Goal: Information Seeking & Learning: Learn about a topic

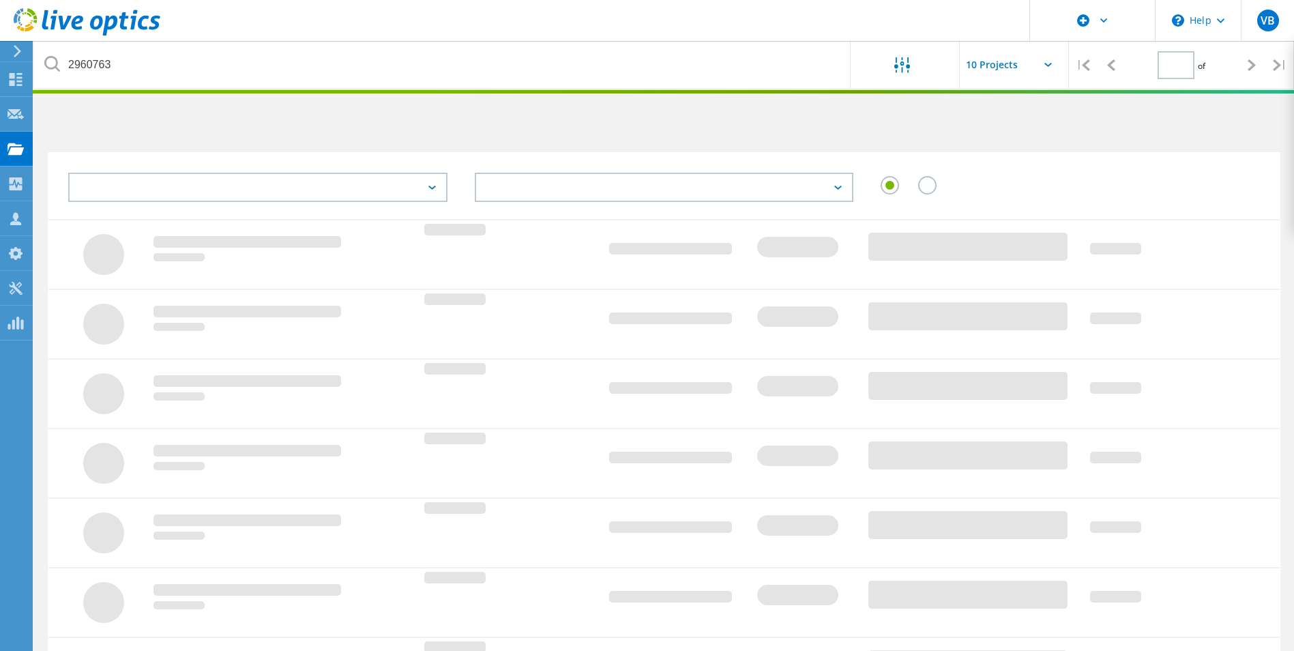
type input "1"
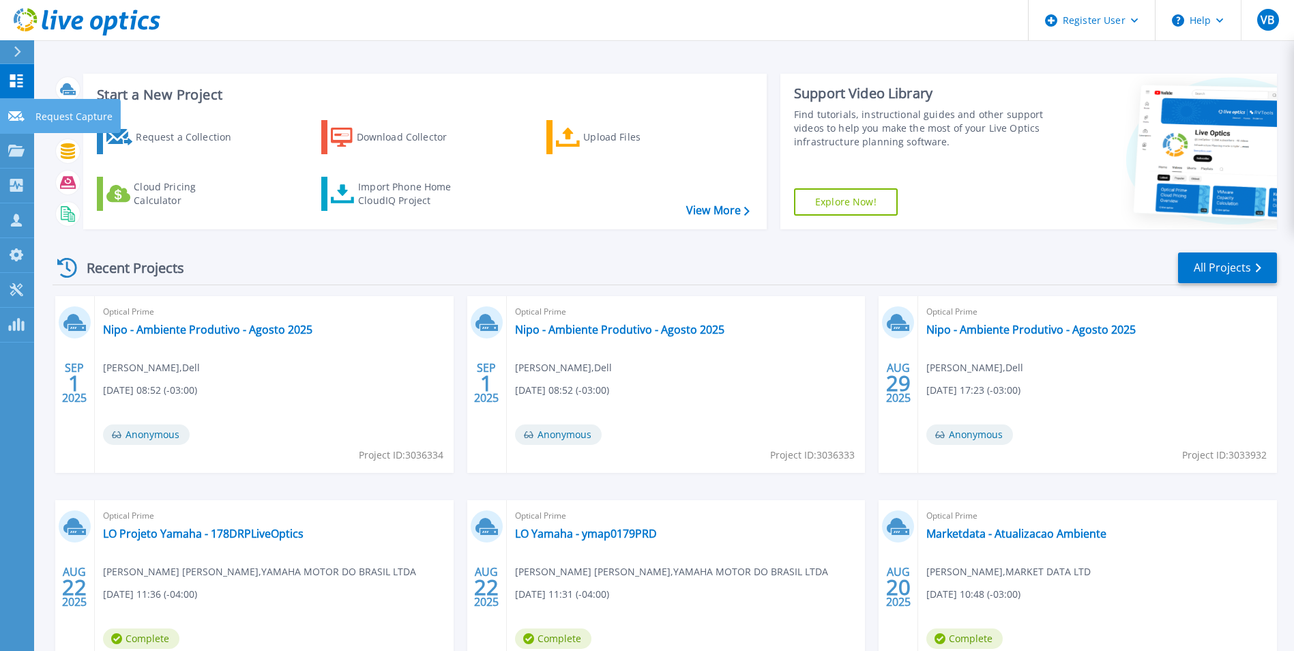
click at [23, 125] on link "Request Capture Request Capture" at bounding box center [17, 116] width 34 height 35
click at [15, 147] on icon at bounding box center [16, 151] width 16 height 12
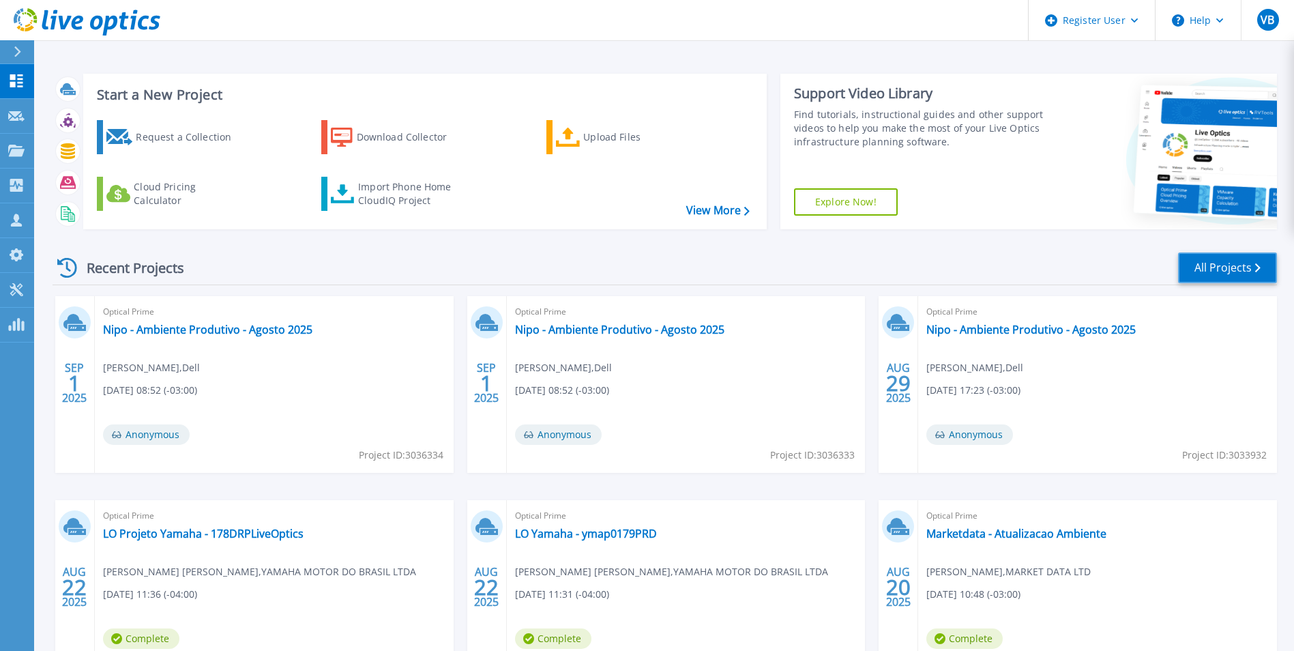
click at [1245, 273] on link "All Projects" at bounding box center [1227, 267] width 99 height 31
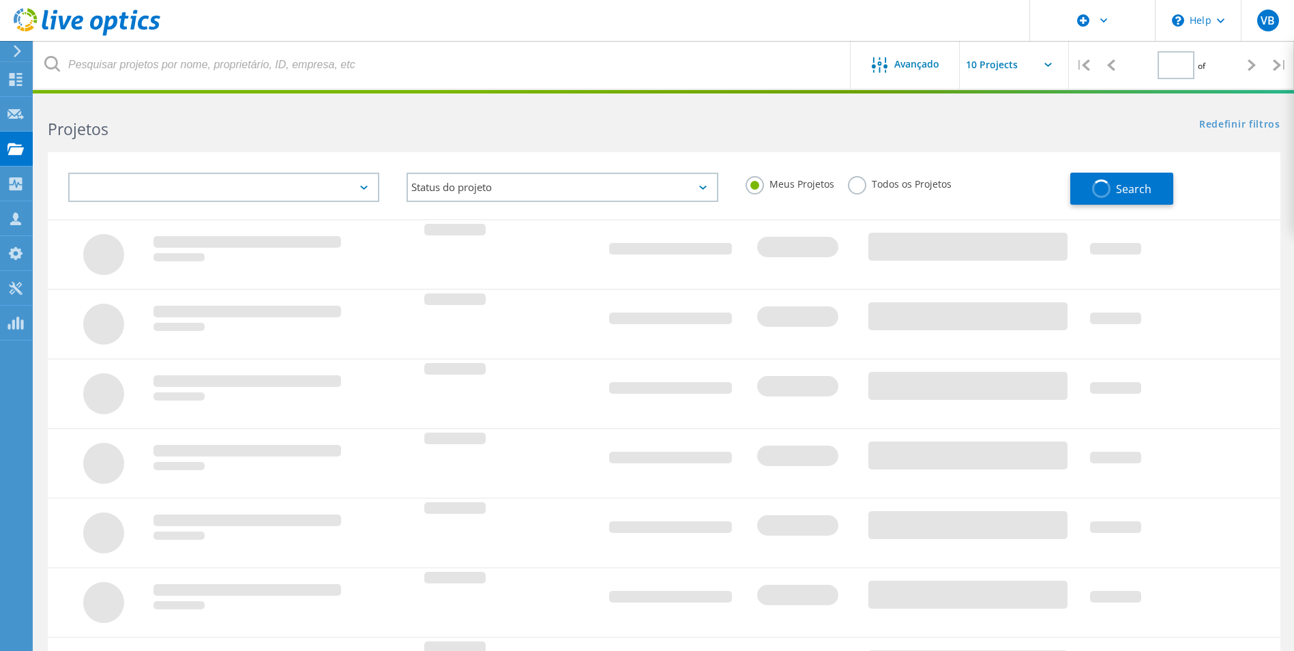
type input "1"
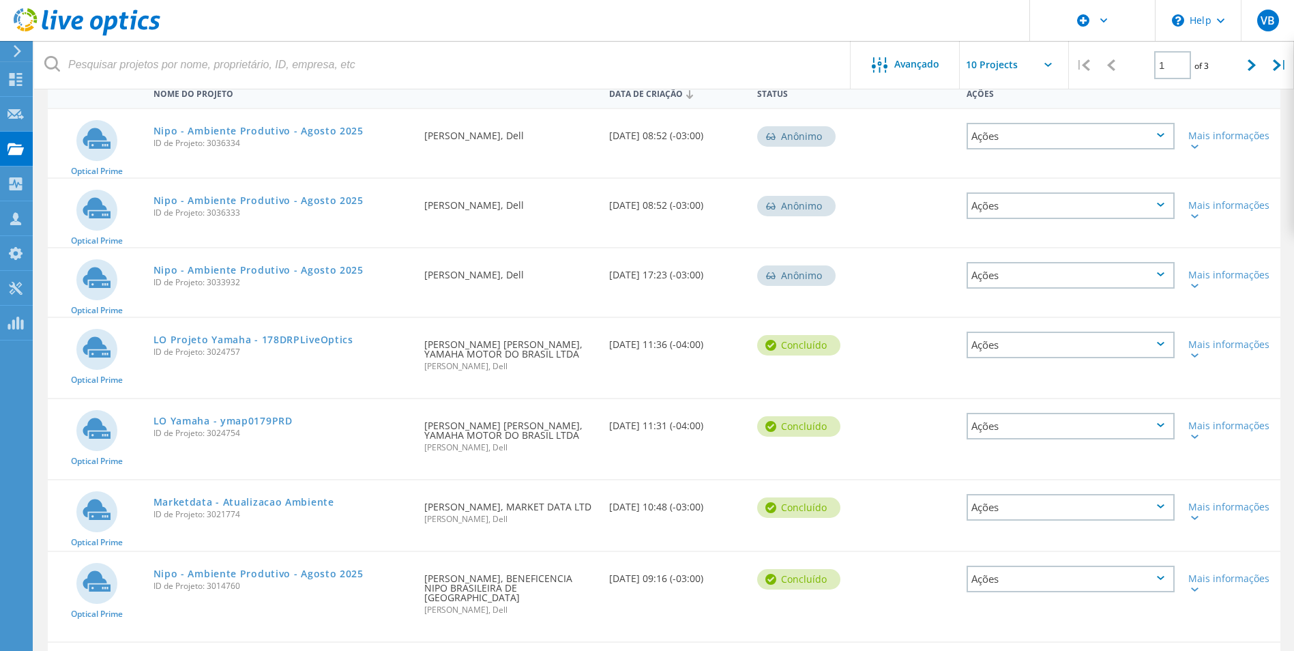
scroll to position [273, 0]
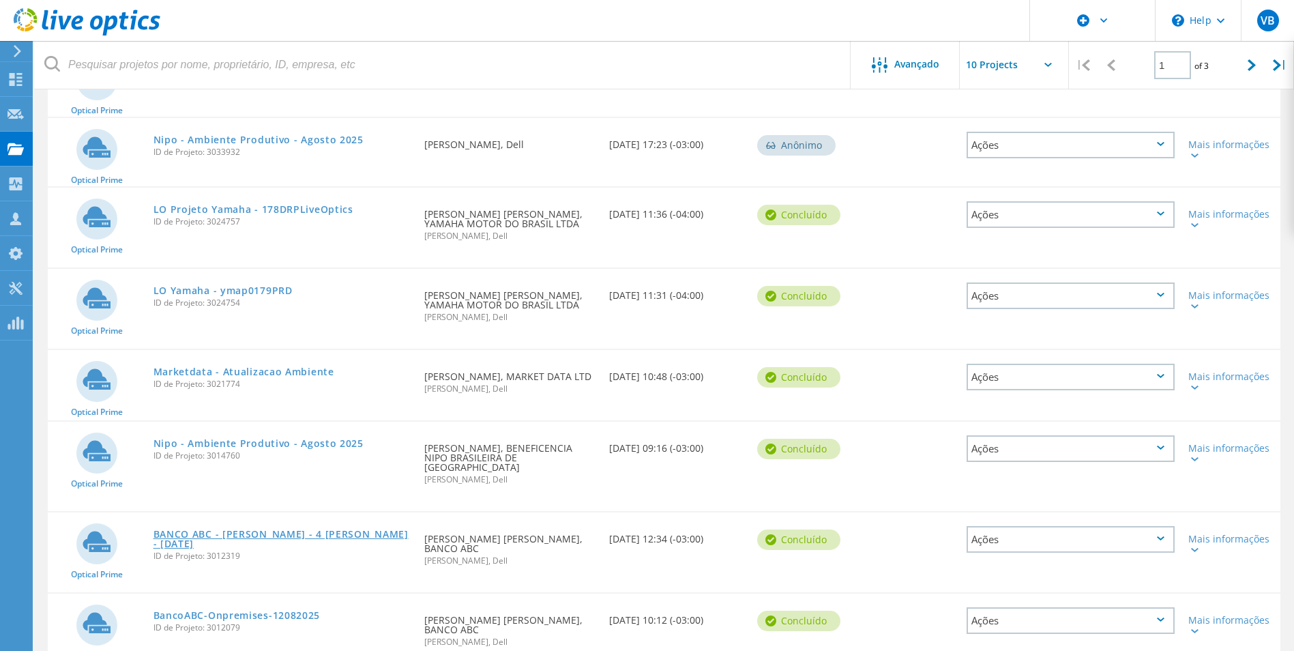
click at [263, 529] on link "BANCO ABC - [PERSON_NAME] - 4 [PERSON_NAME] - [DATE]" at bounding box center [282, 538] width 258 height 19
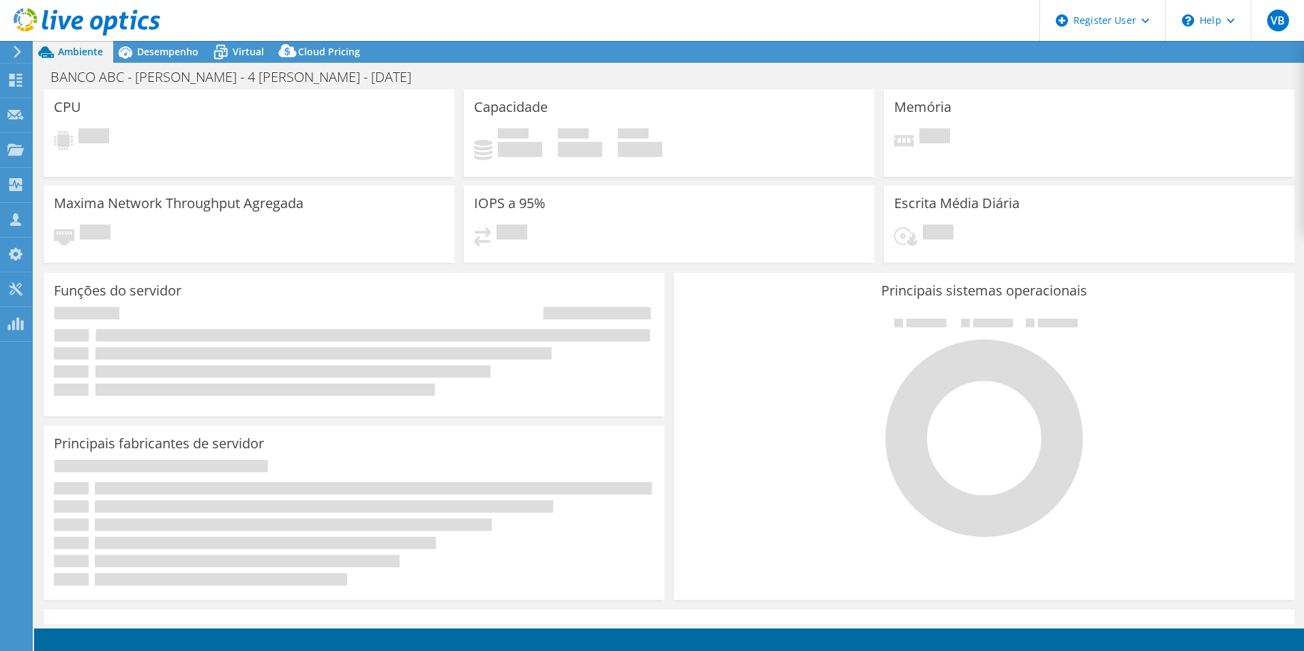
select select "USD"
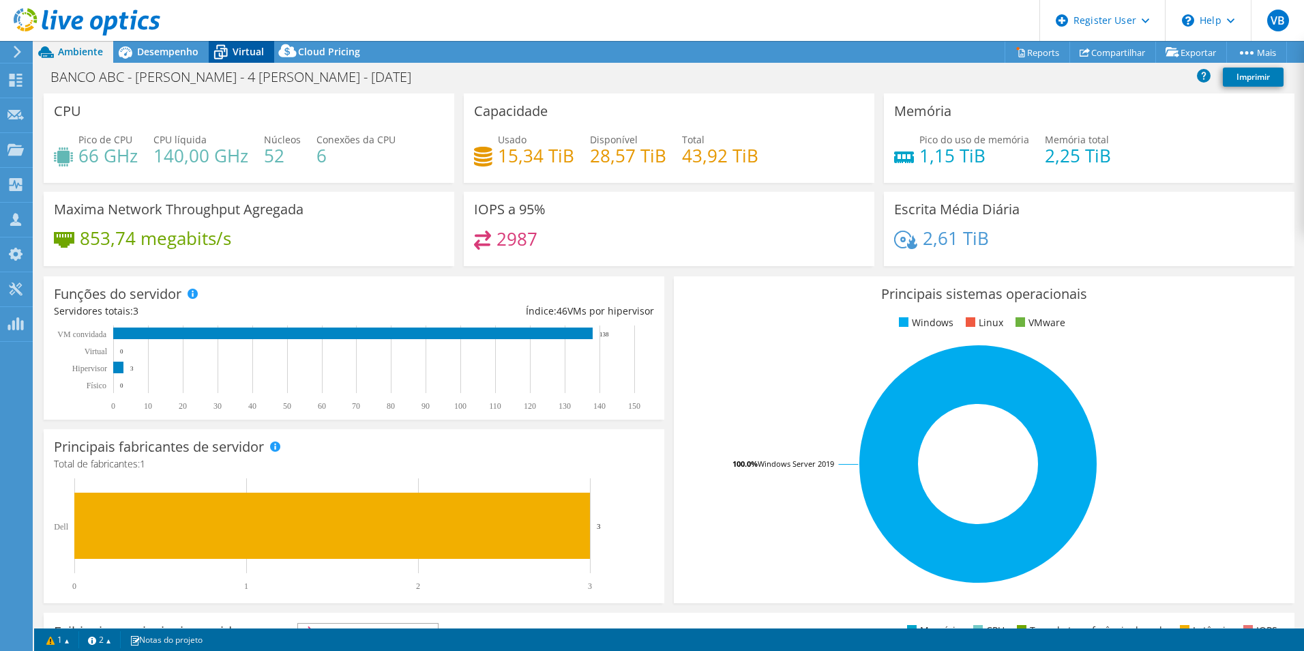
click at [225, 56] on icon at bounding box center [221, 53] width 14 height 11
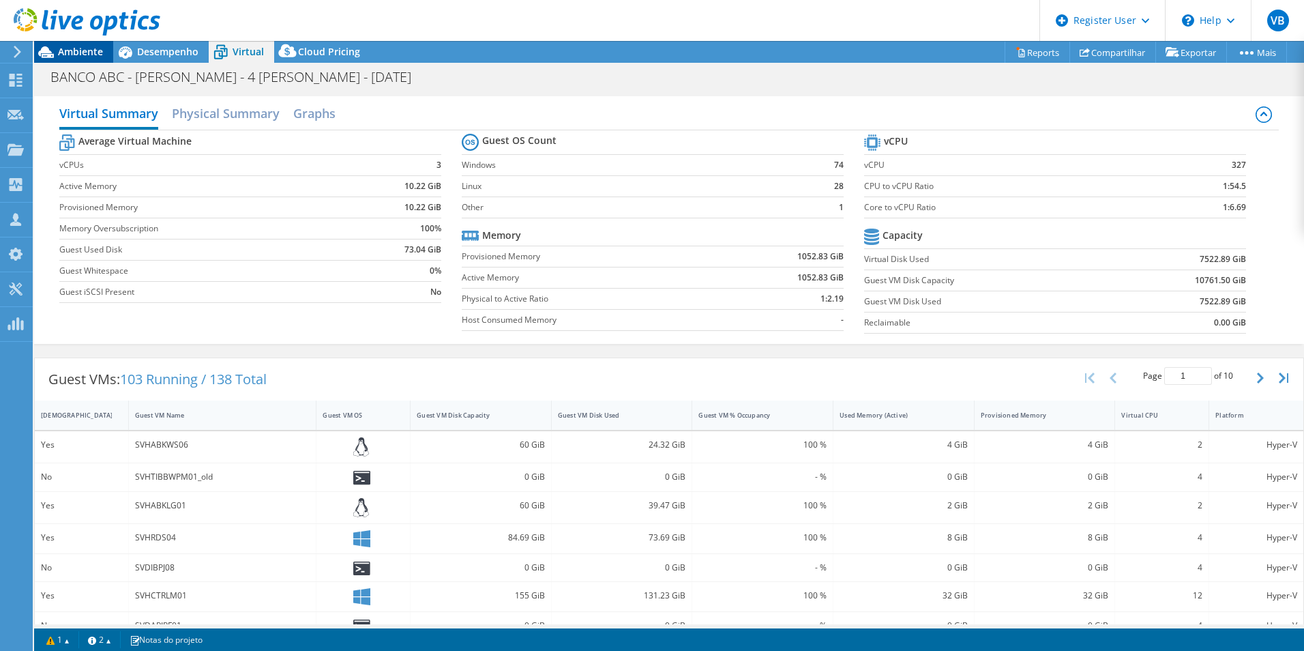
click at [93, 49] on span "Ambiente" at bounding box center [80, 51] width 45 height 13
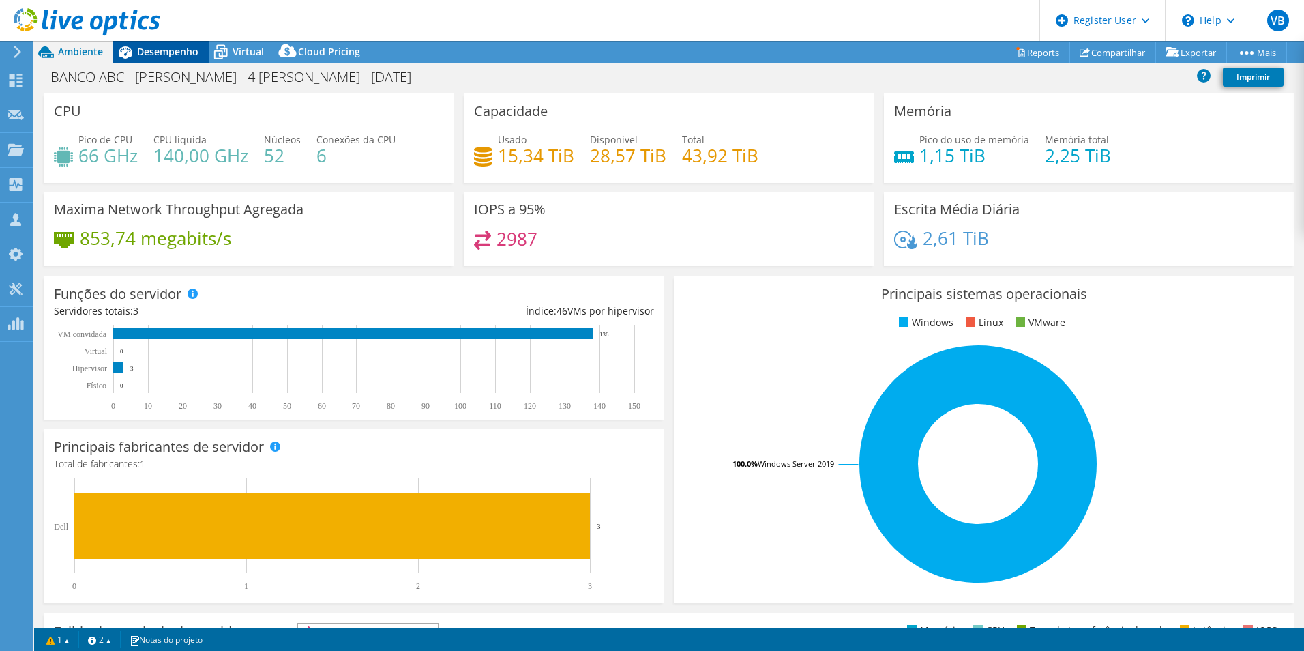
click at [142, 52] on span "Desempenho" at bounding box center [167, 51] width 61 height 13
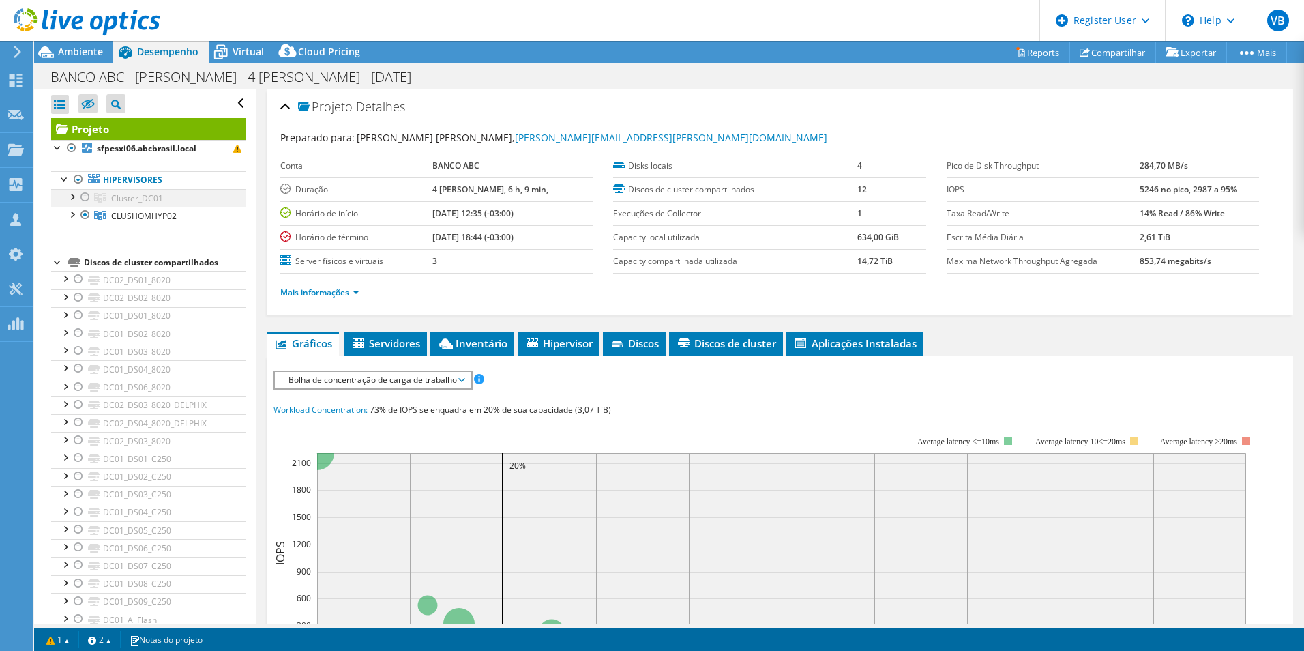
click at [86, 199] on div at bounding box center [85, 197] width 14 height 16
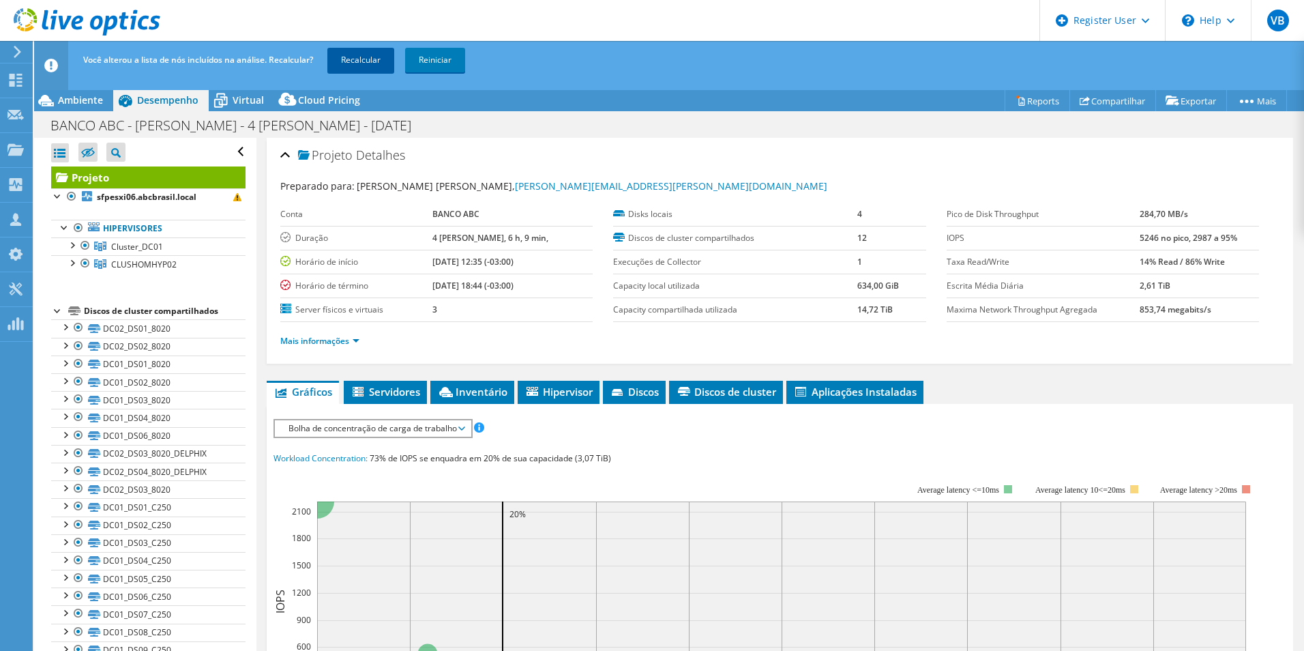
click at [374, 61] on link "Recalcular" at bounding box center [360, 60] width 67 height 25
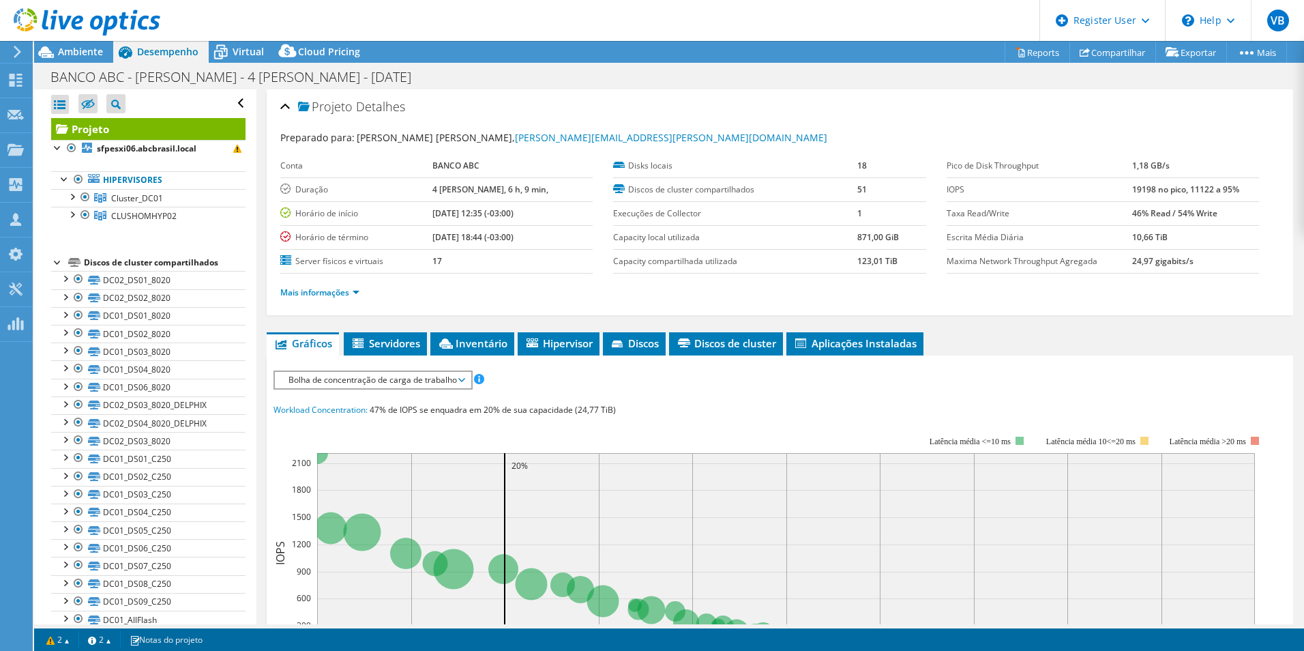
click at [55, 259] on div at bounding box center [58, 261] width 14 height 14
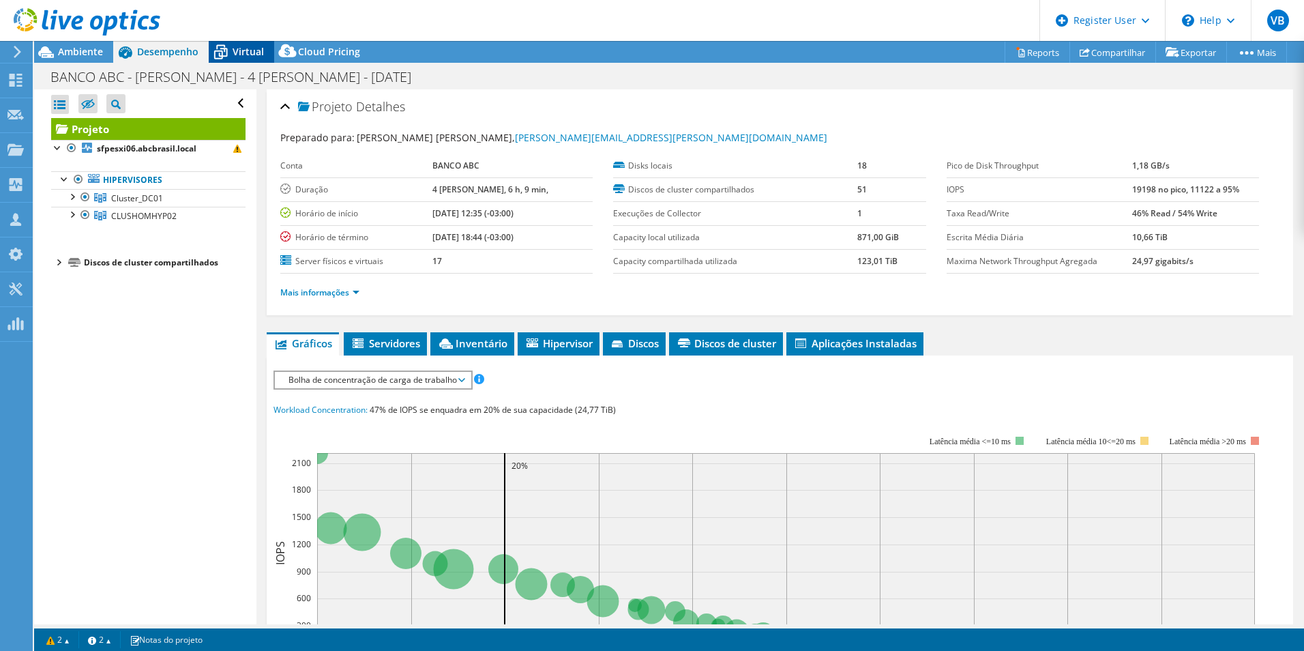
click at [233, 48] on span "Virtual" at bounding box center [248, 51] width 31 height 13
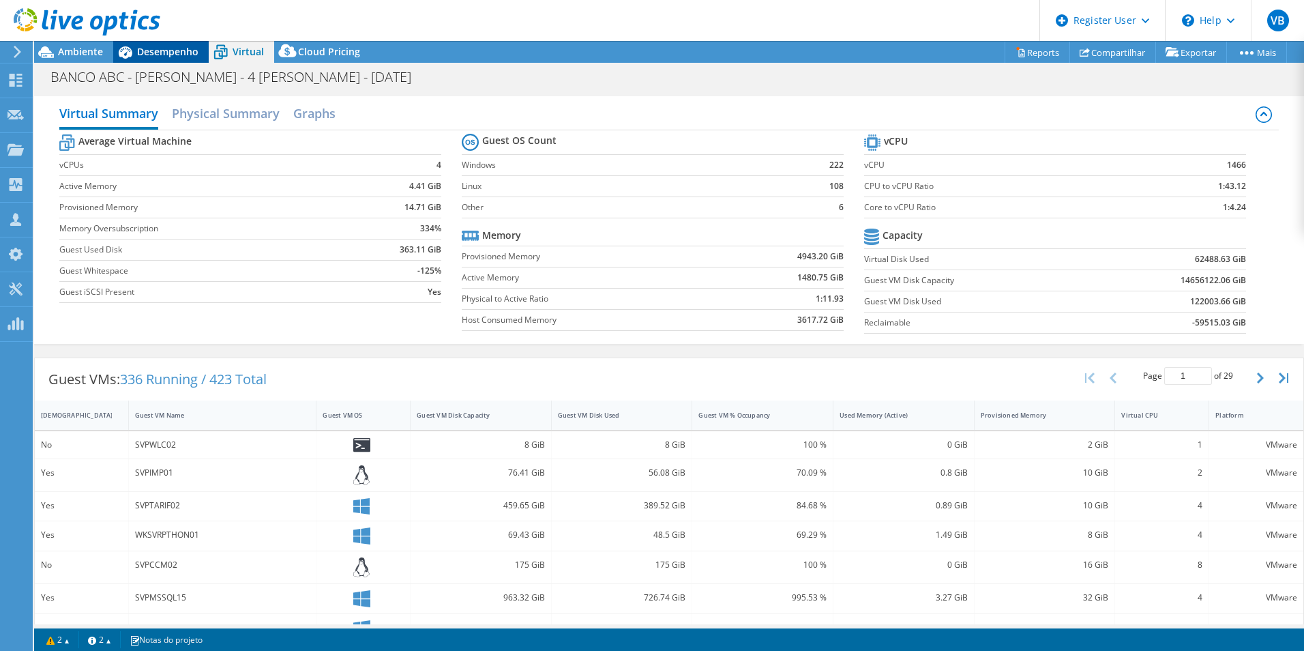
click at [162, 51] on span "Desempenho" at bounding box center [167, 51] width 61 height 13
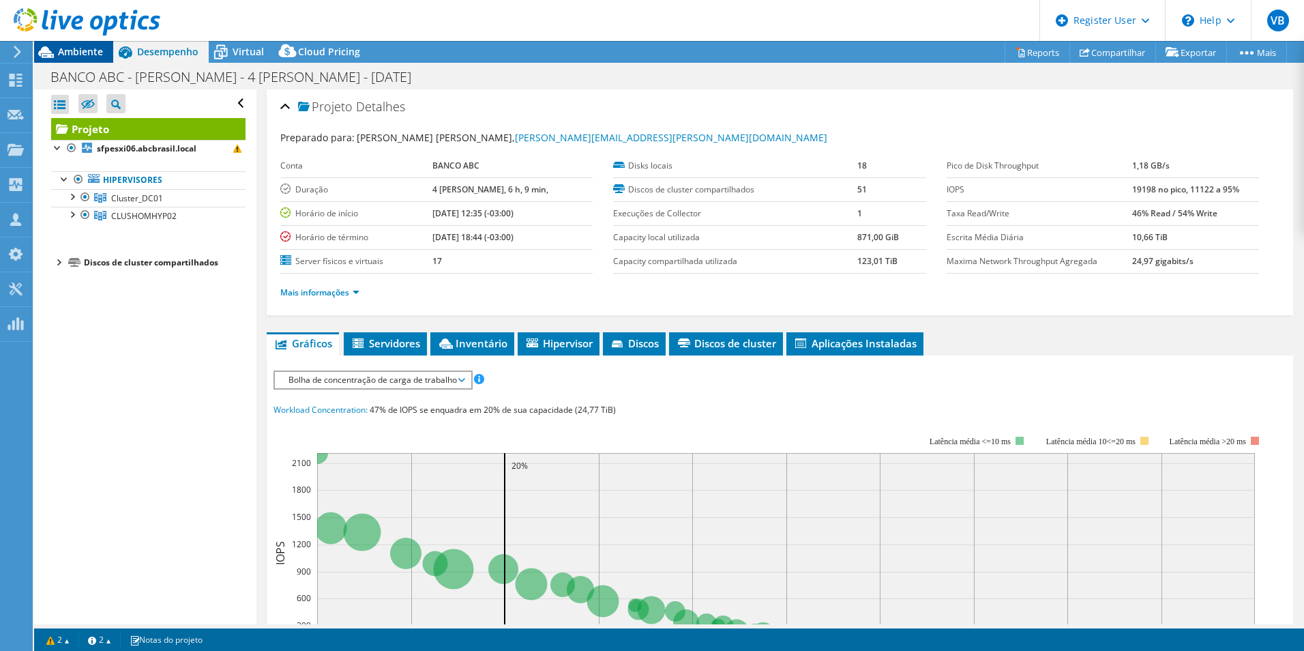
click at [88, 46] on span "Ambiente" at bounding box center [80, 51] width 45 height 13
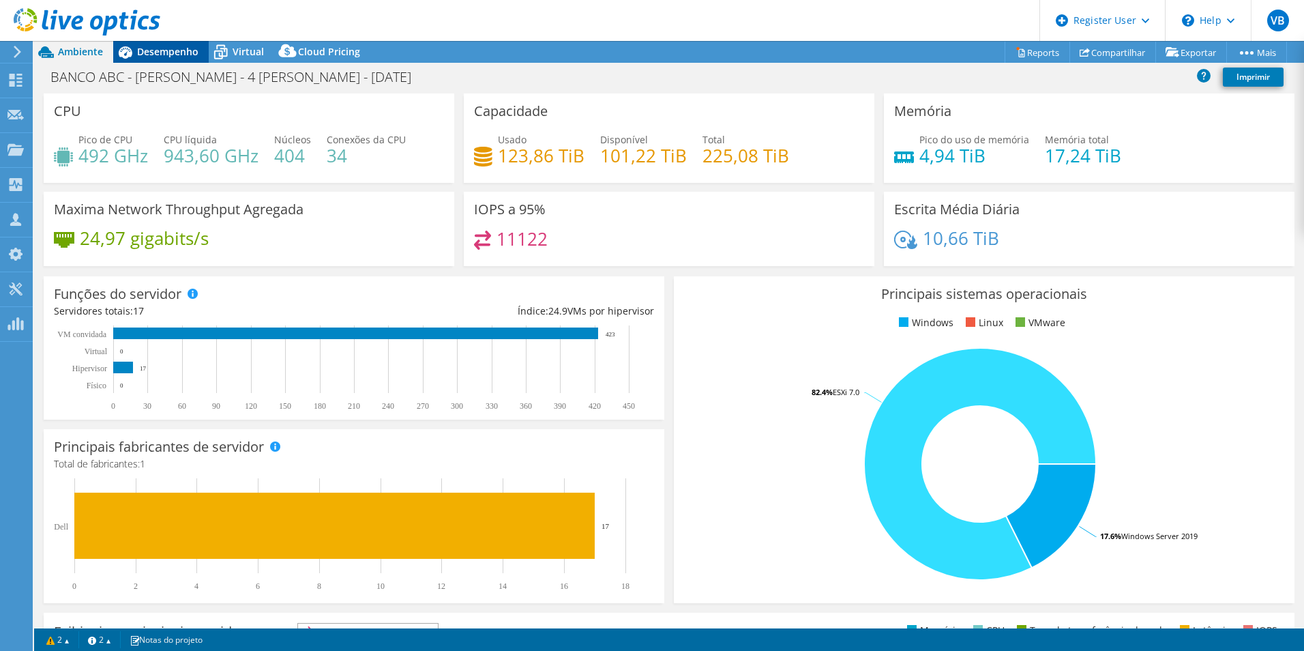
click at [166, 62] on div "Desempenho" at bounding box center [160, 52] width 95 height 22
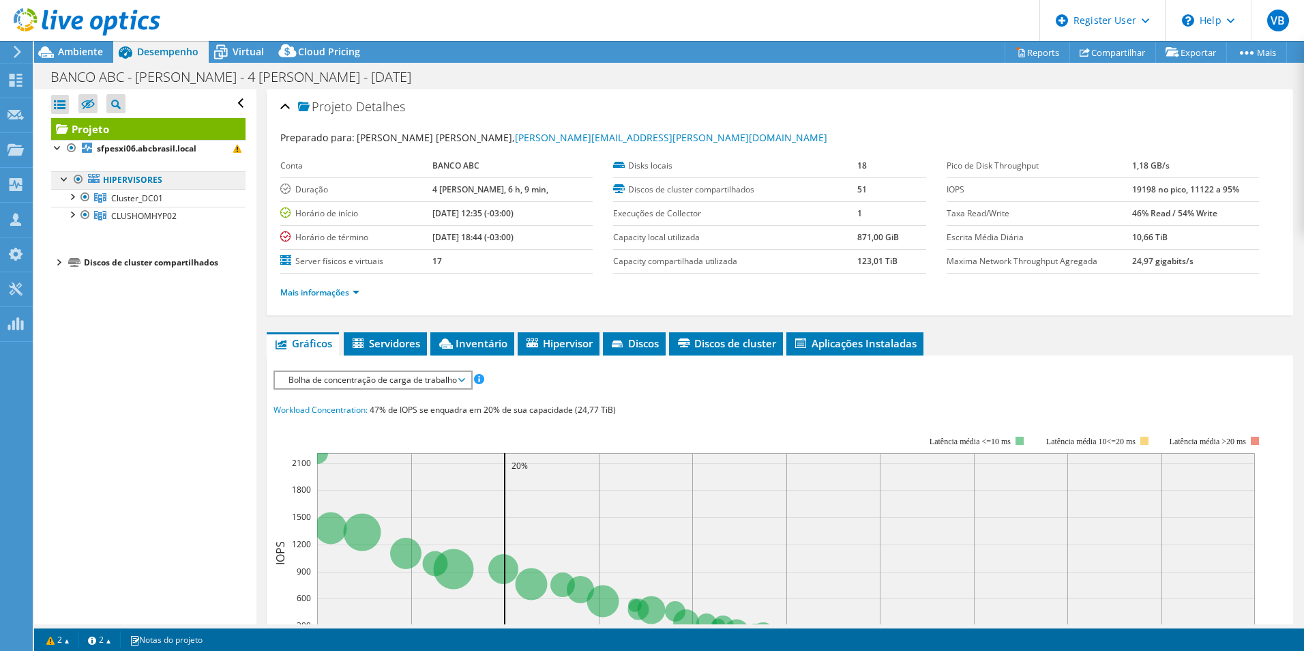
click at [128, 179] on link "Hipervisores" at bounding box center [148, 180] width 194 height 18
click at [130, 195] on span "Cluster_DC01" at bounding box center [137, 198] width 52 height 12
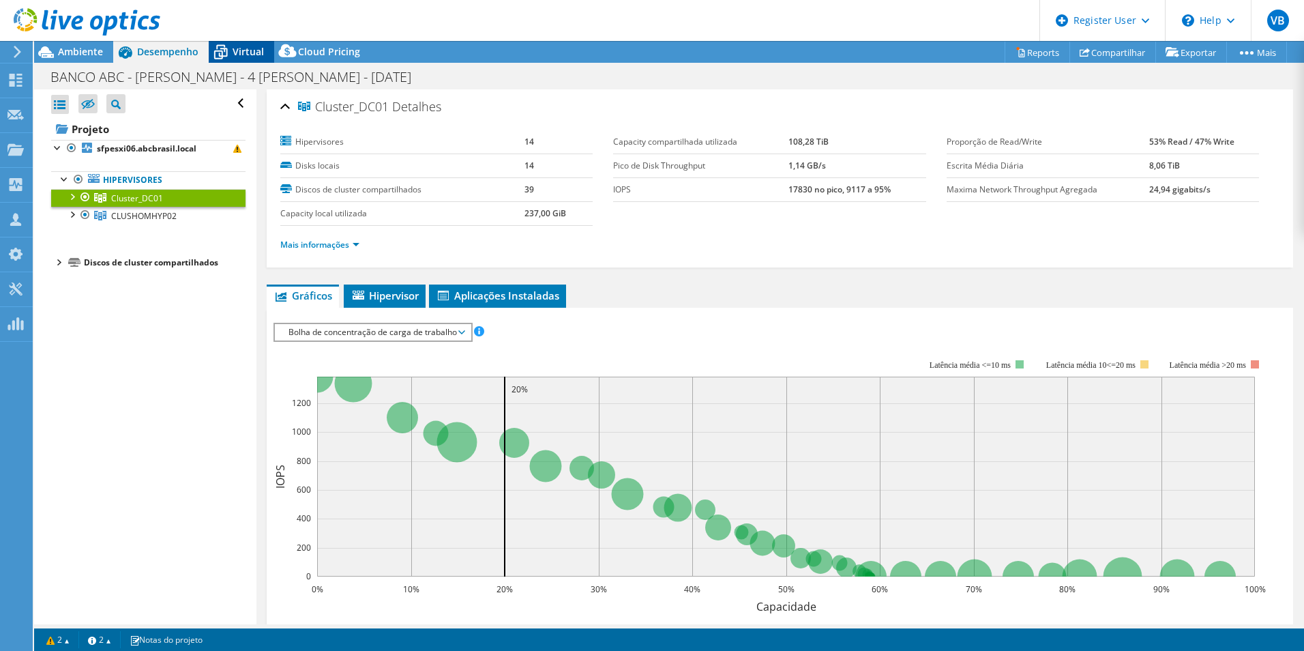
click at [236, 50] on span "Virtual" at bounding box center [248, 51] width 31 height 13
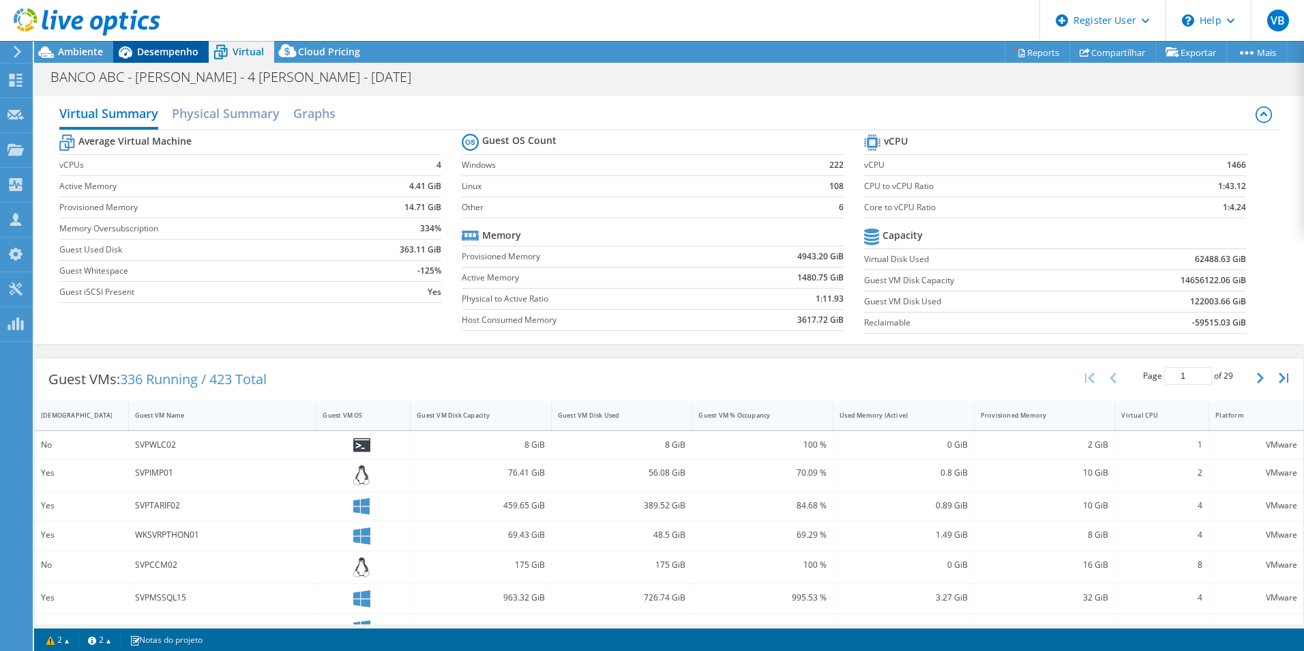
click at [184, 56] on span "Desempenho" at bounding box center [167, 51] width 61 height 13
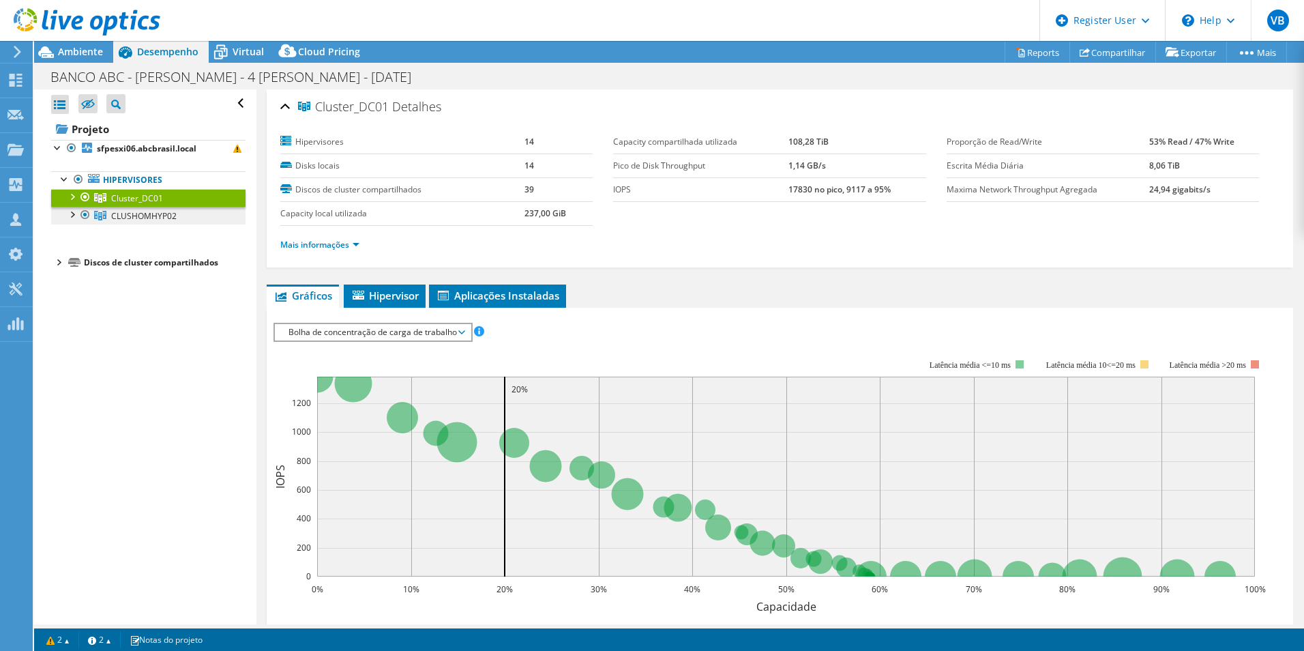
click at [158, 208] on link "CLUSHOMHYP02" at bounding box center [148, 216] width 194 height 18
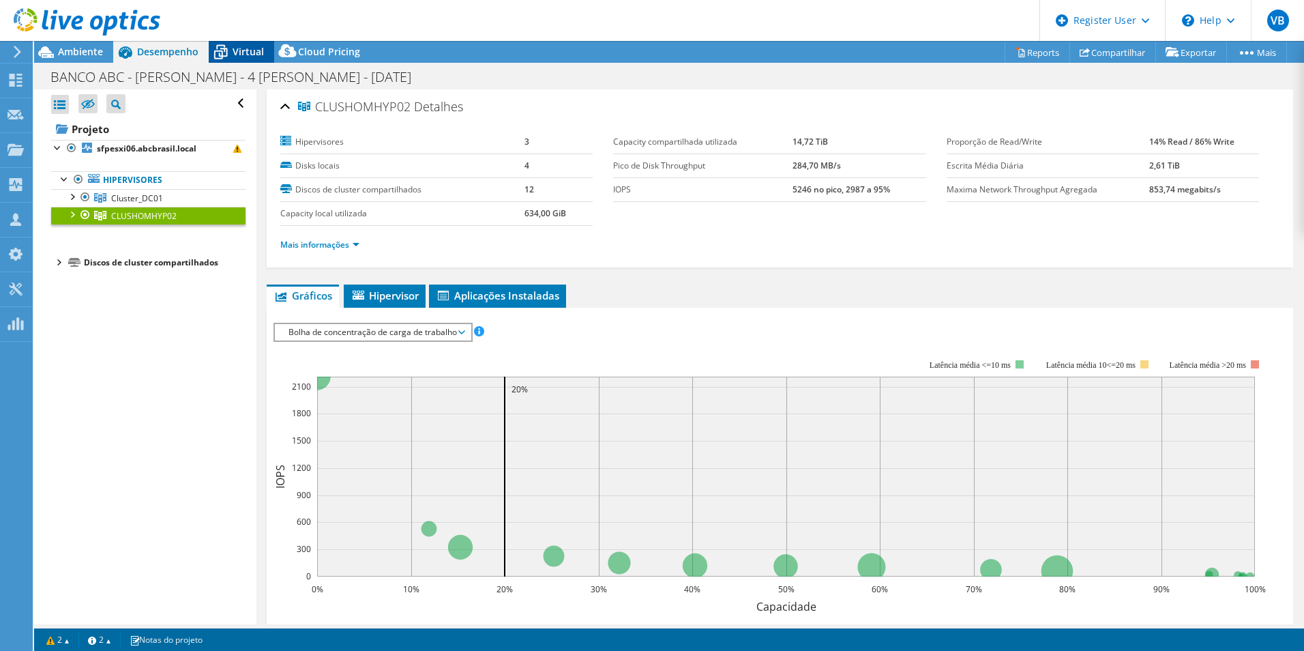
click at [245, 48] on span "Virtual" at bounding box center [248, 51] width 31 height 13
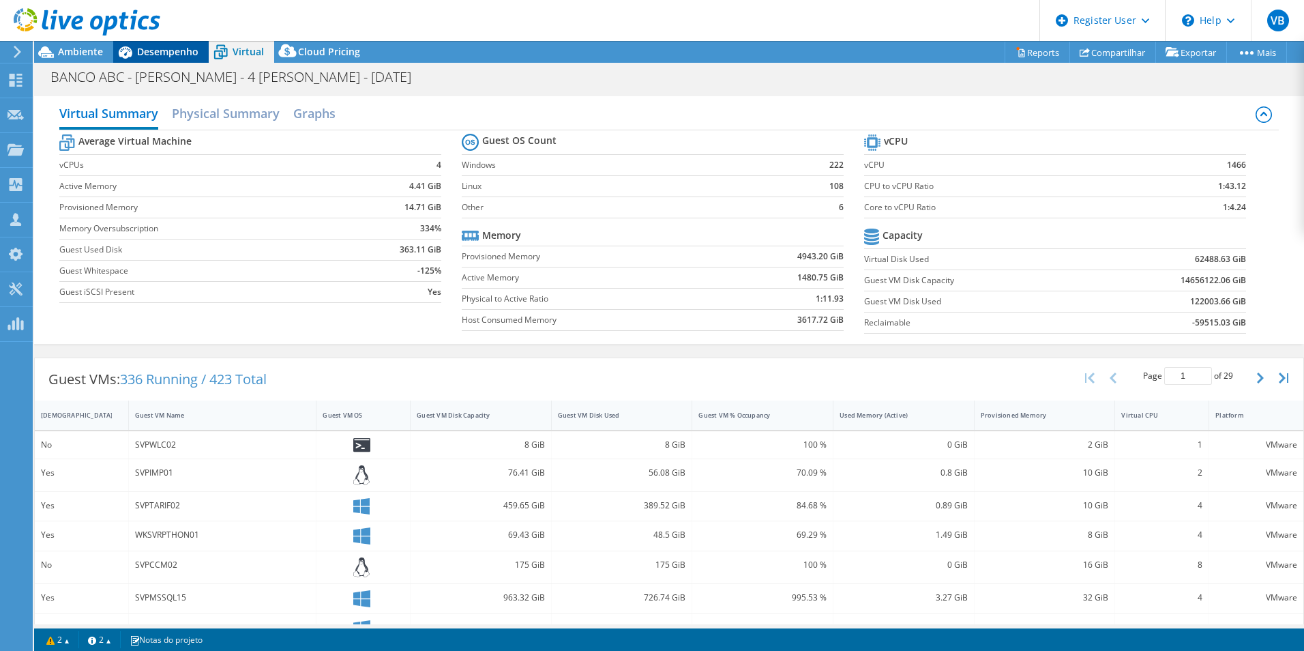
click at [175, 47] on span "Desempenho" at bounding box center [167, 51] width 61 height 13
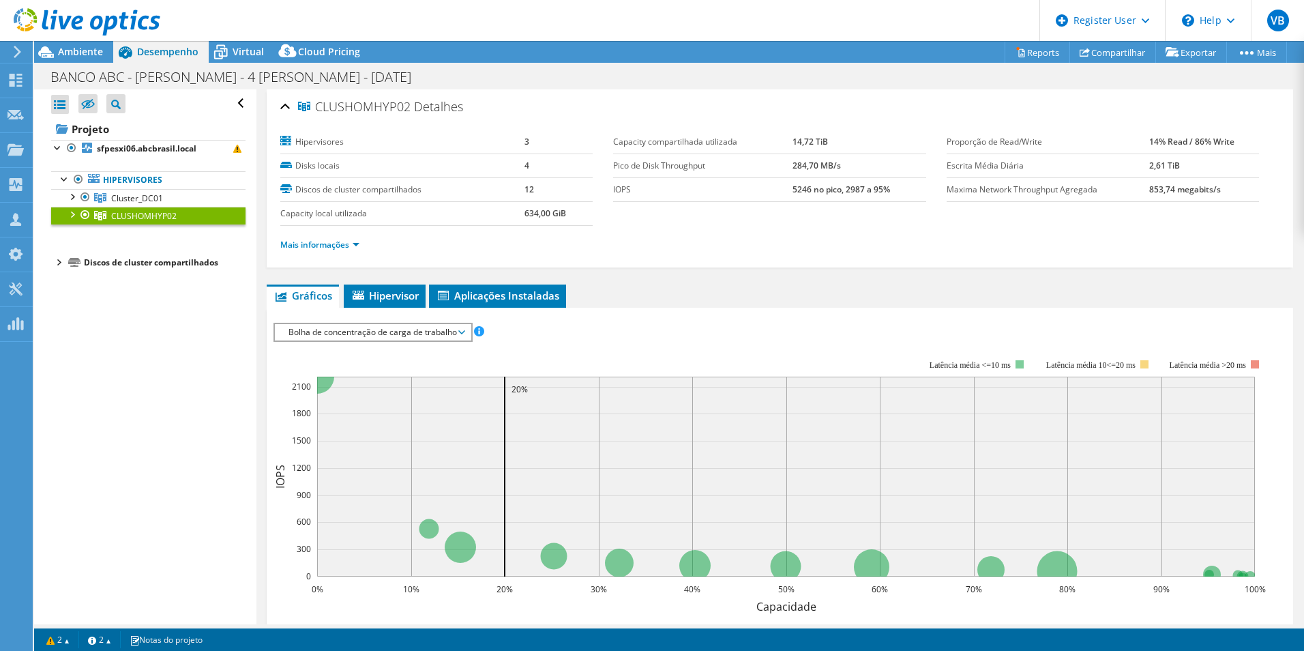
click at [84, 216] on div at bounding box center [85, 215] width 14 height 16
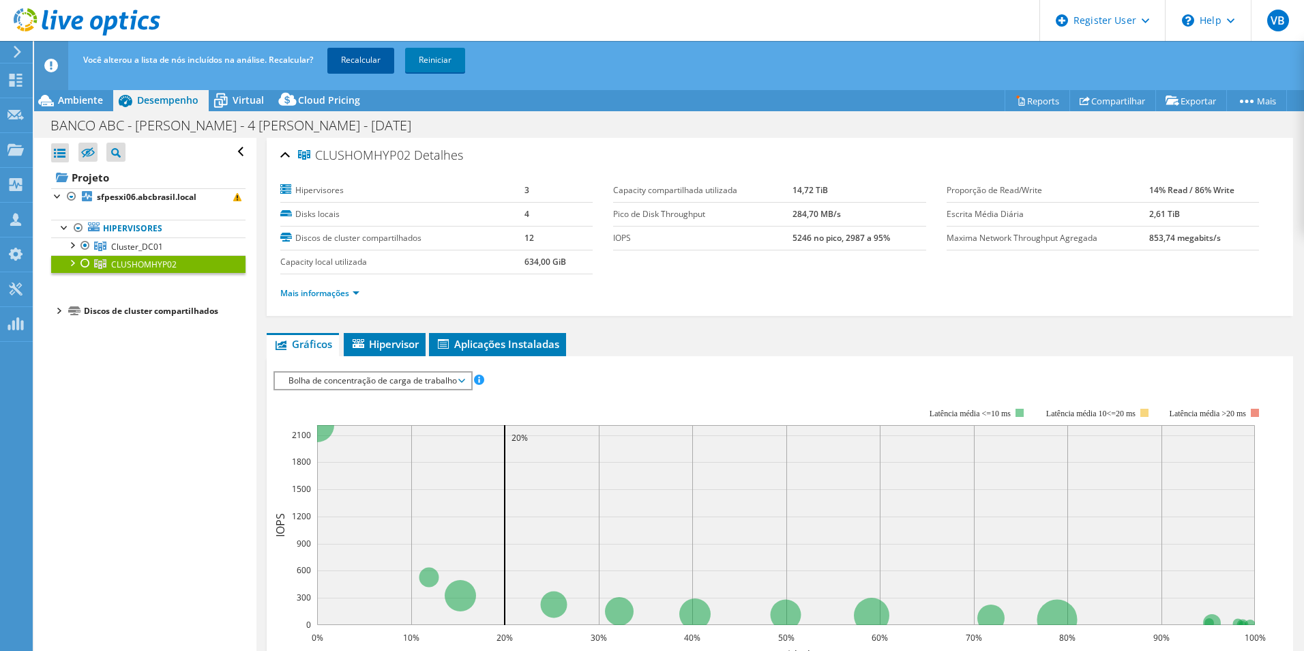
click at [363, 50] on div "Você alterou a lista de nós incluídos na análise. Recalcular? Recalcular Reinic…" at bounding box center [694, 60] width 1229 height 38
click at [363, 55] on link "Recalcular" at bounding box center [360, 60] width 67 height 25
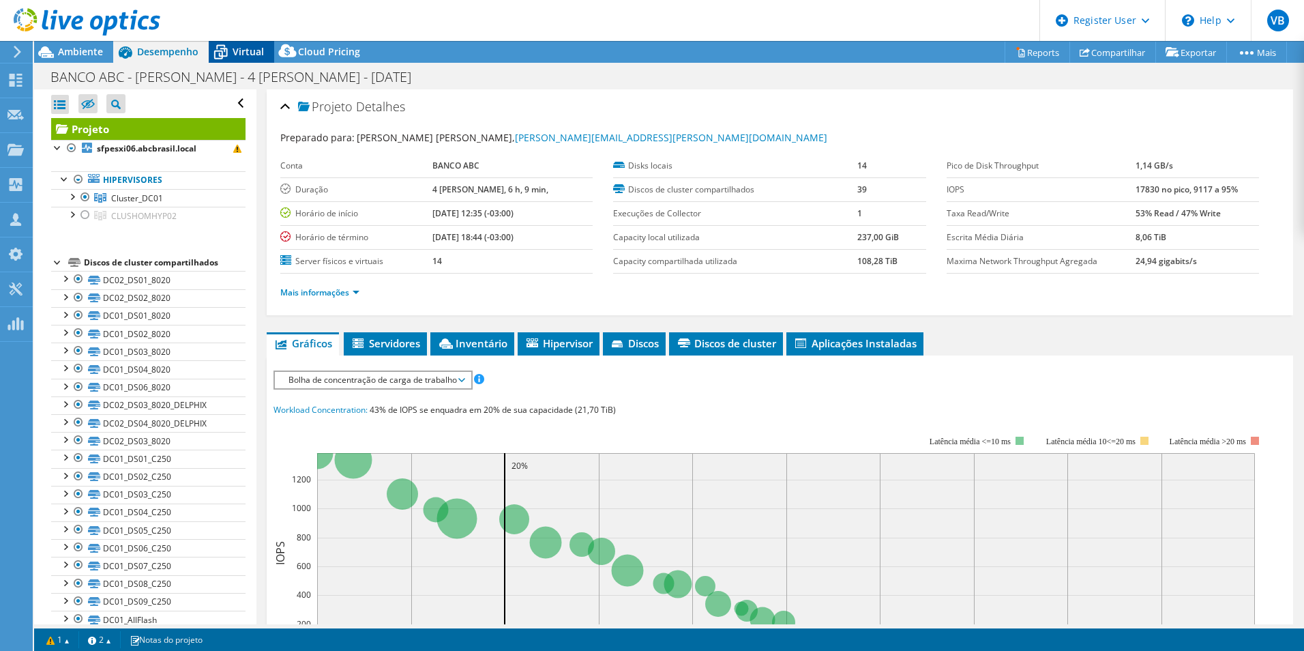
click at [235, 59] on div "Virtual" at bounding box center [241, 52] width 65 height 22
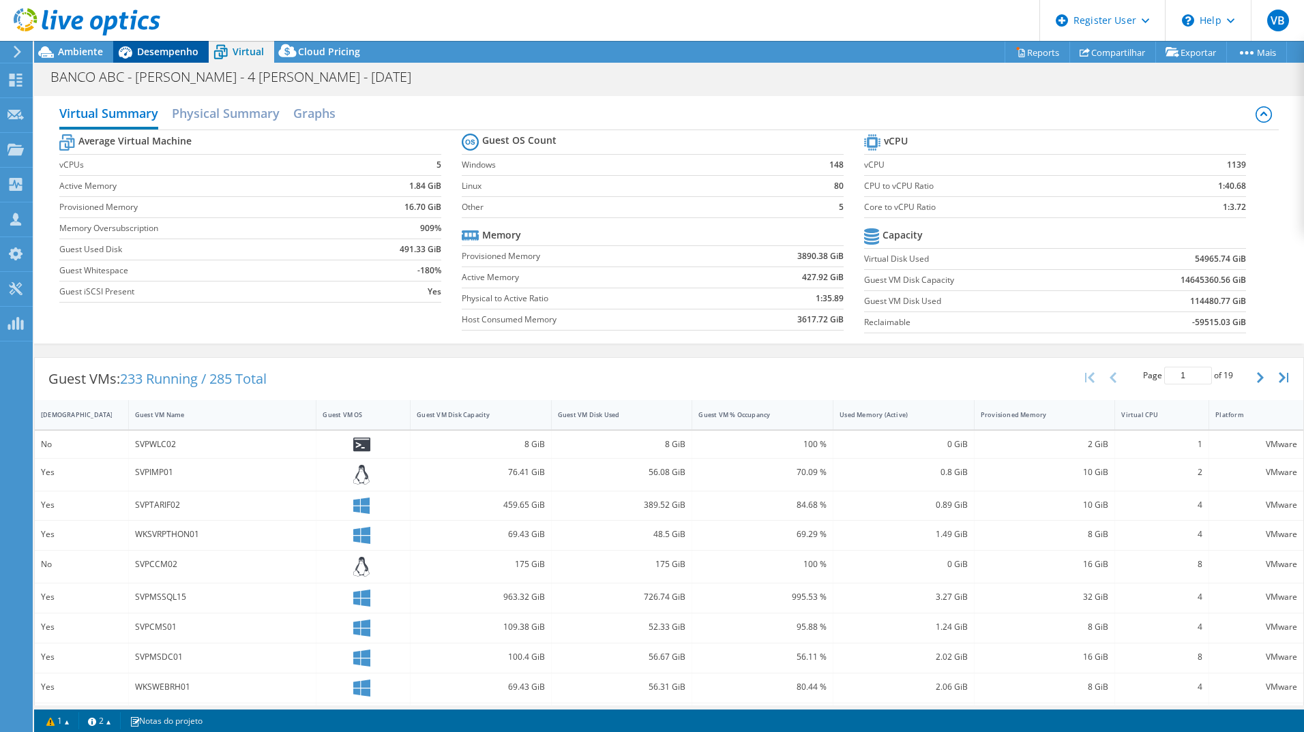
click at [168, 61] on div "Desempenho" at bounding box center [160, 52] width 95 height 22
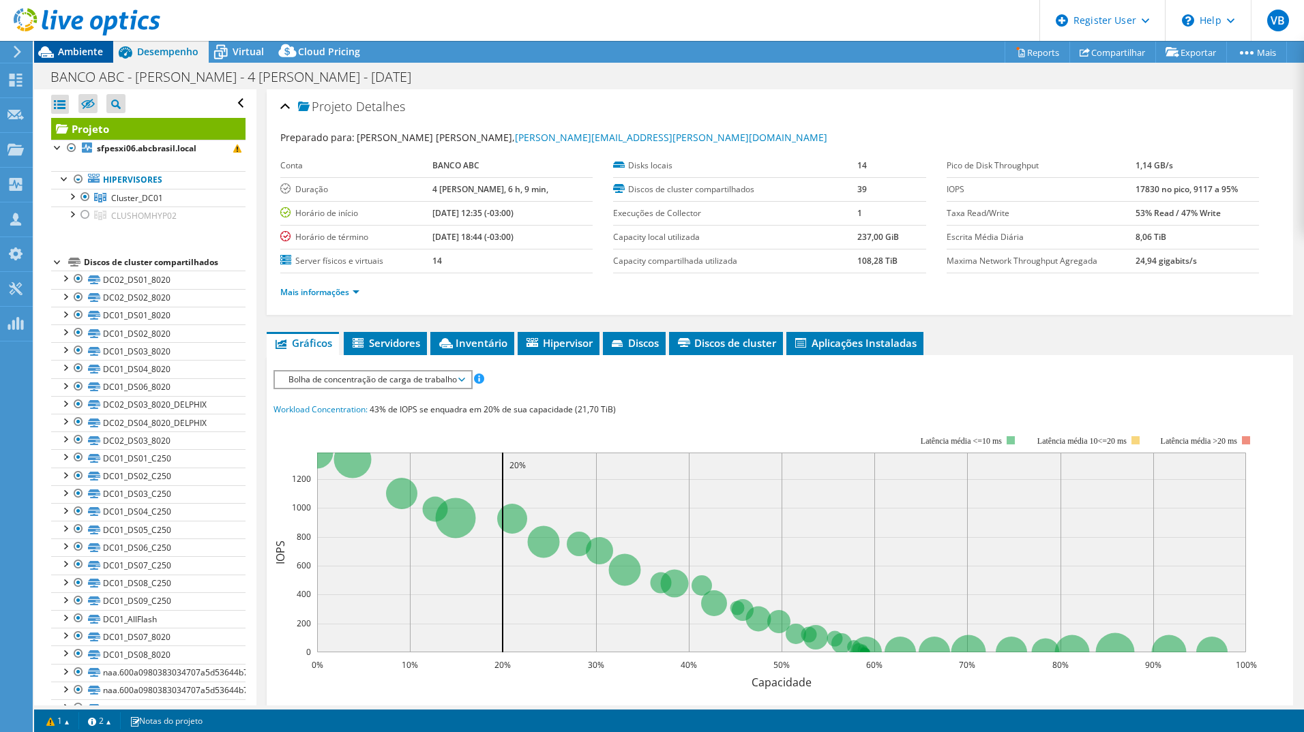
click at [99, 47] on span "Ambiente" at bounding box center [80, 51] width 45 height 13
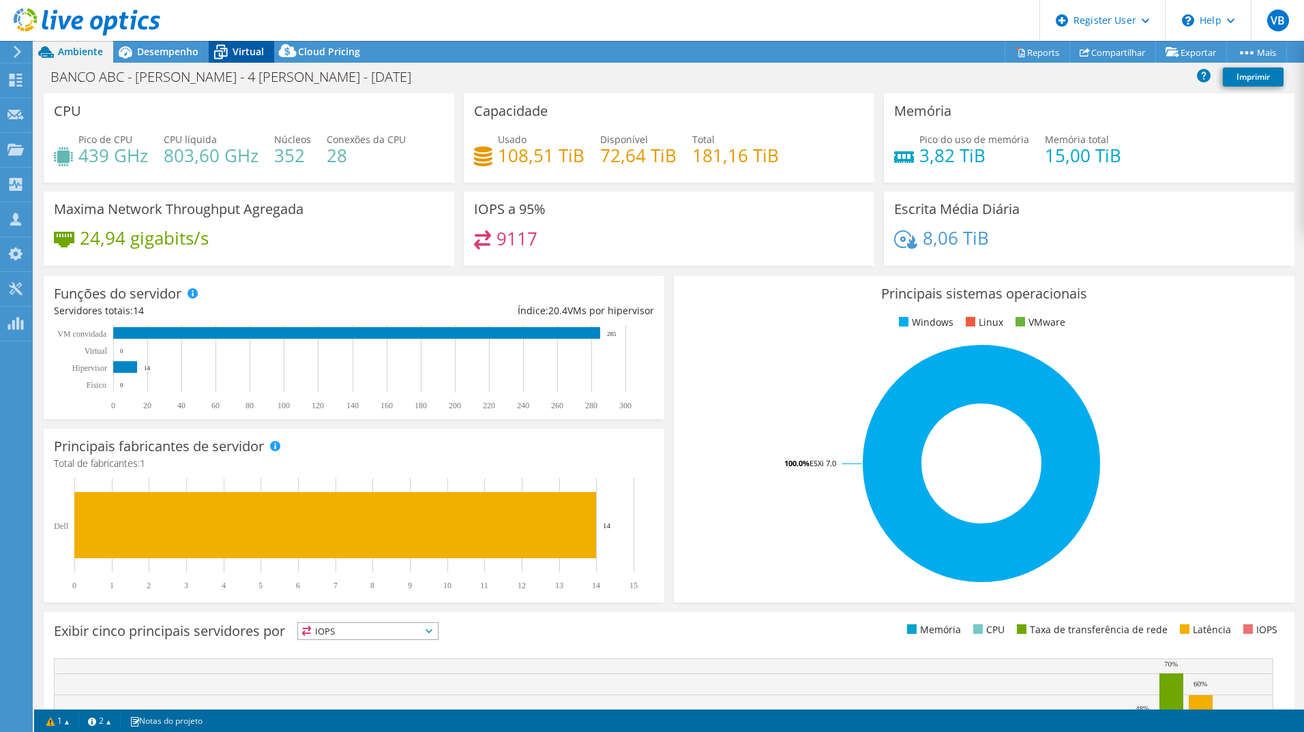
click at [246, 47] on span "Virtual" at bounding box center [248, 51] width 31 height 13
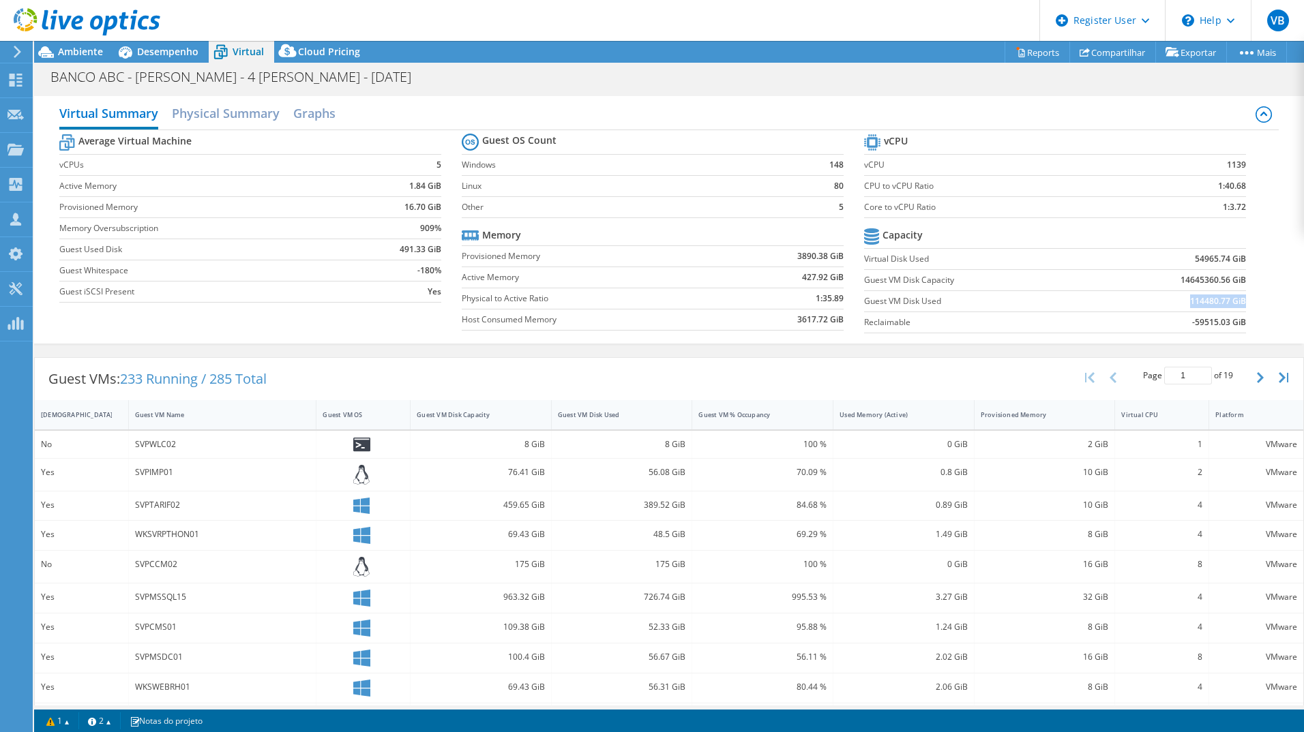
drag, startPoint x: 1180, startPoint y: 299, endPoint x: 1235, endPoint y: 304, distance: 55.5
click at [1235, 304] on td "114480.77 GiB" at bounding box center [1169, 301] width 154 height 21
copy b "114480.77 GiB"
click at [1201, 277] on b "14645360.56 GiB" at bounding box center [1213, 280] width 65 height 14
drag, startPoint x: 1179, startPoint y: 296, endPoint x: 1219, endPoint y: 305, distance: 41.2
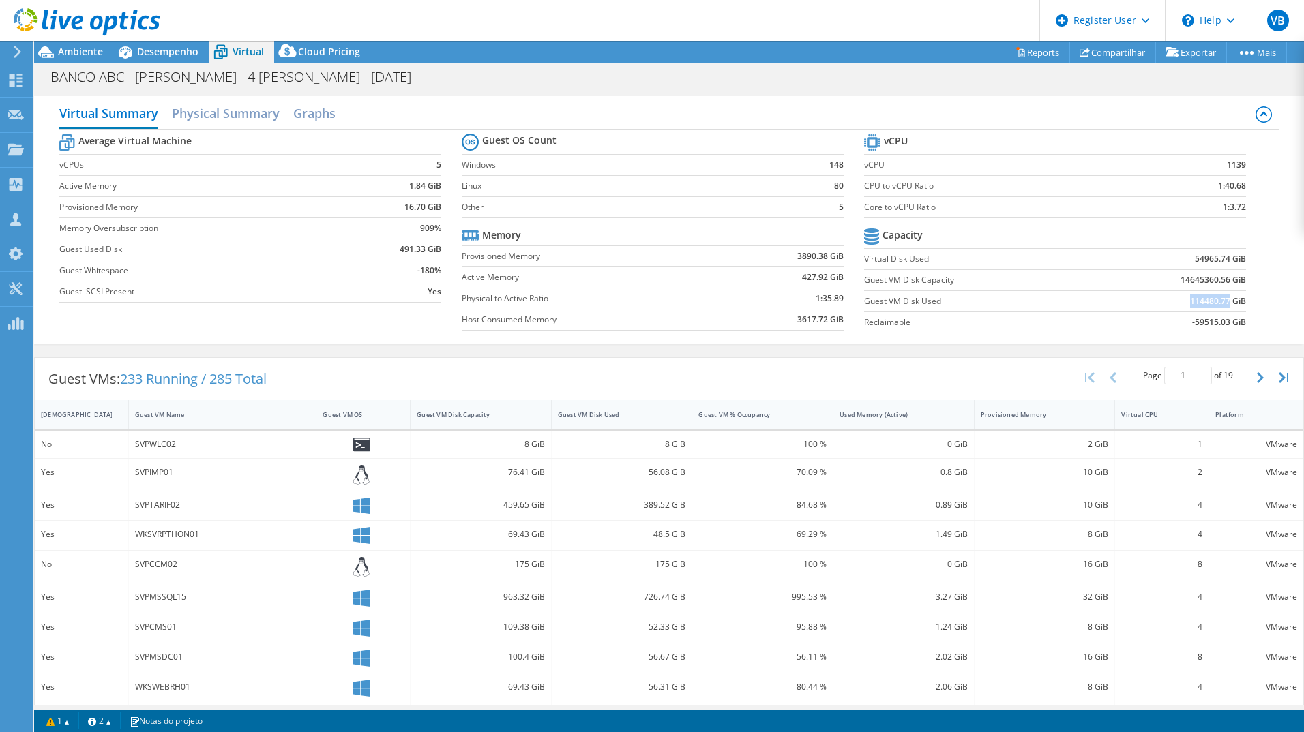
click at [1219, 305] on td "114480.77 GiB" at bounding box center [1169, 301] width 154 height 21
copy b "114480.77"
click at [228, 115] on h2 "Physical Summary" at bounding box center [226, 115] width 108 height 30
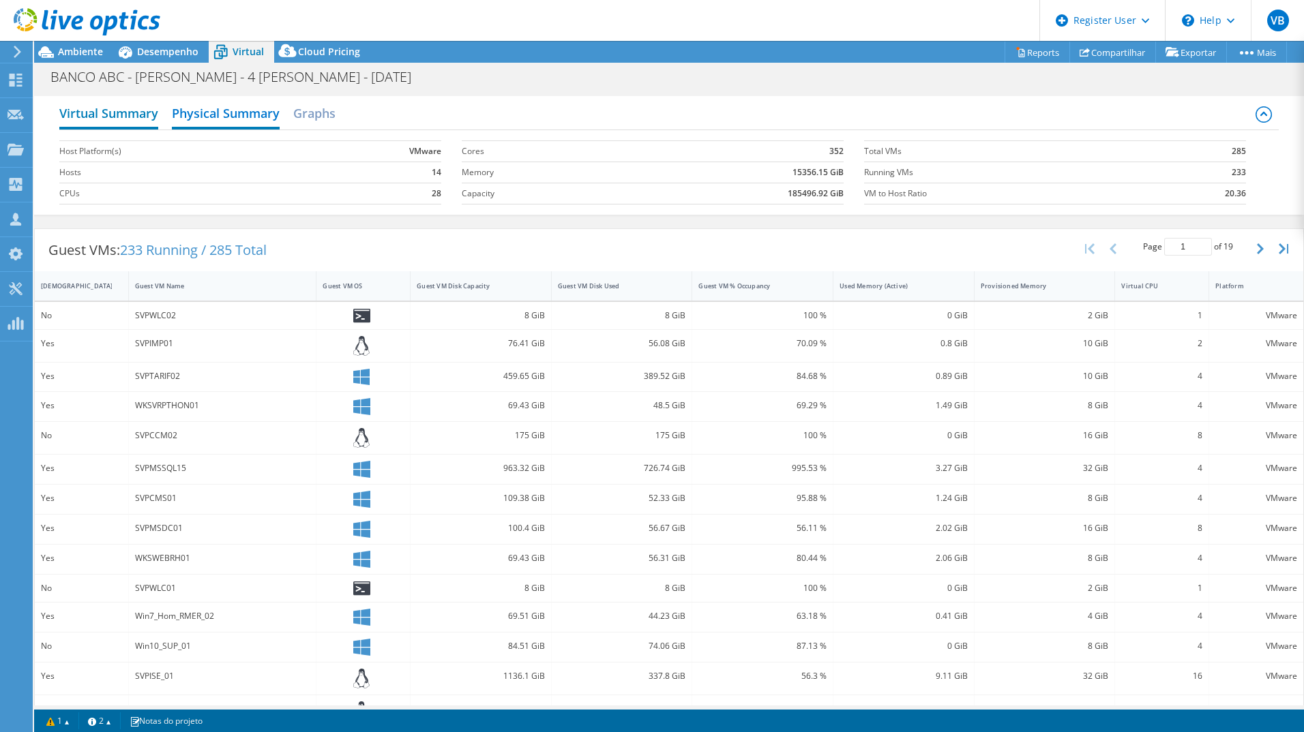
click at [118, 121] on h2 "Virtual Summary" at bounding box center [108, 115] width 99 height 30
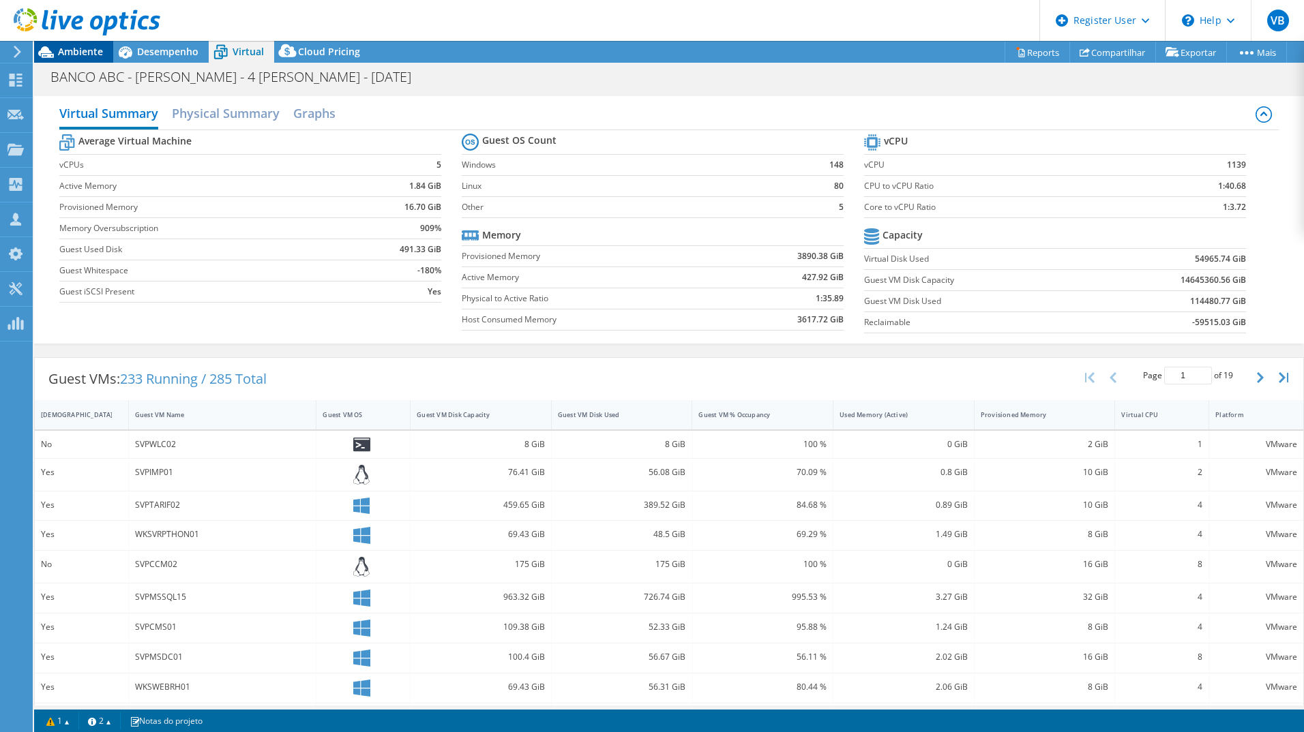
click at [73, 59] on div "Ambiente" at bounding box center [73, 52] width 79 height 22
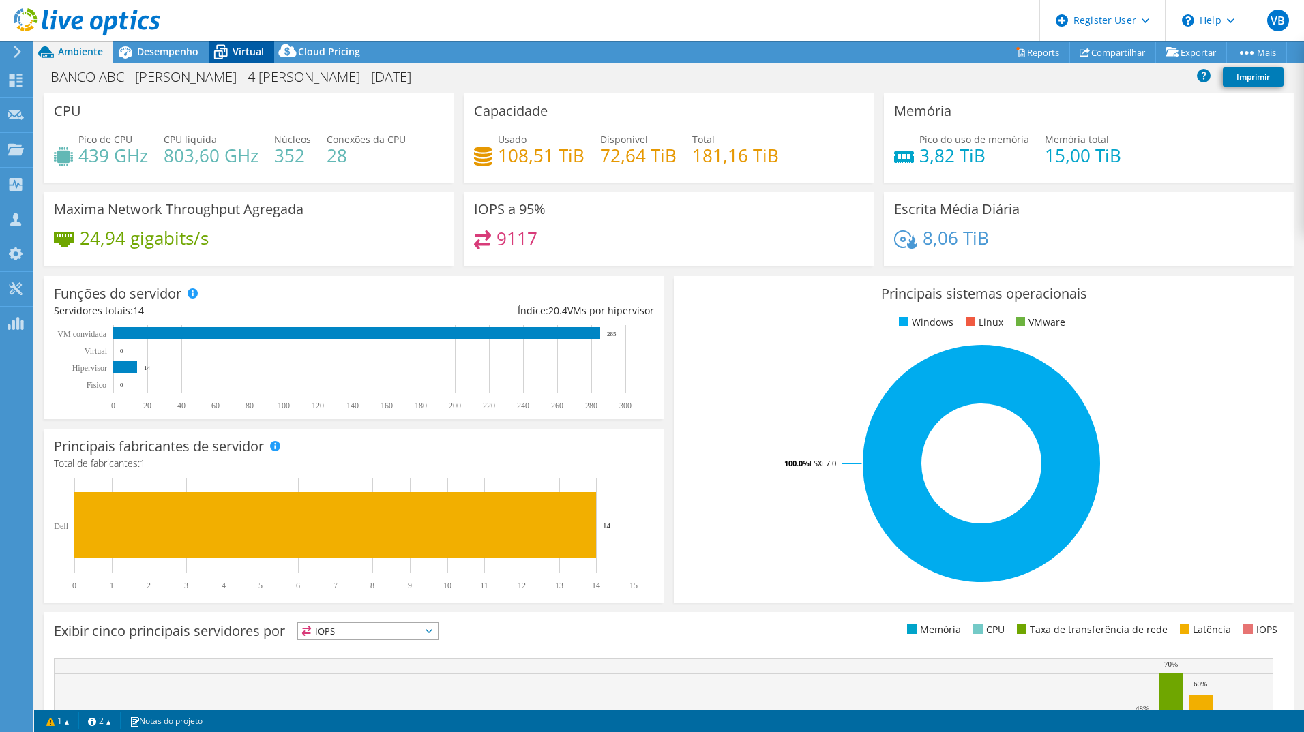
click at [222, 58] on icon at bounding box center [221, 53] width 14 height 11
